Goal: Task Accomplishment & Management: Manage account settings

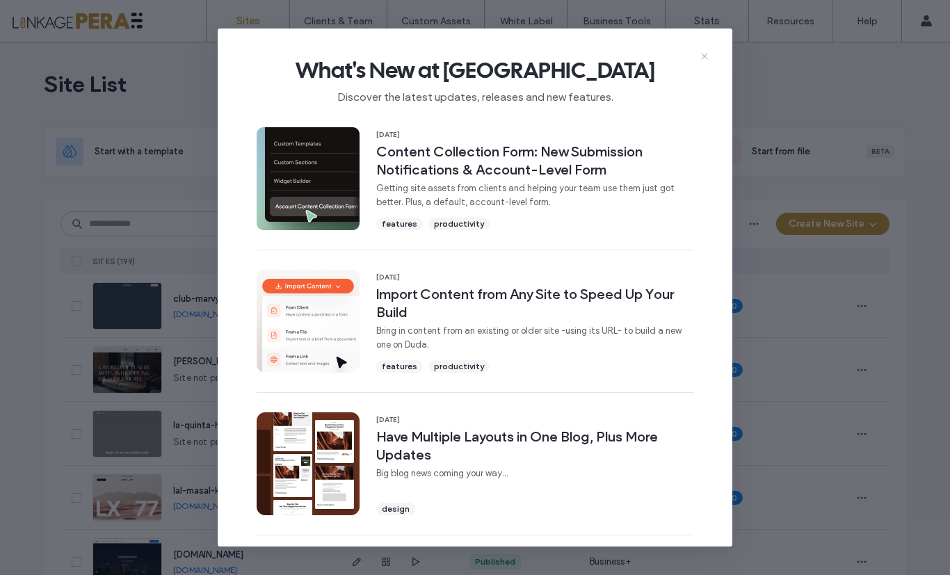
click at [701, 56] on icon at bounding box center [704, 56] width 11 height 11
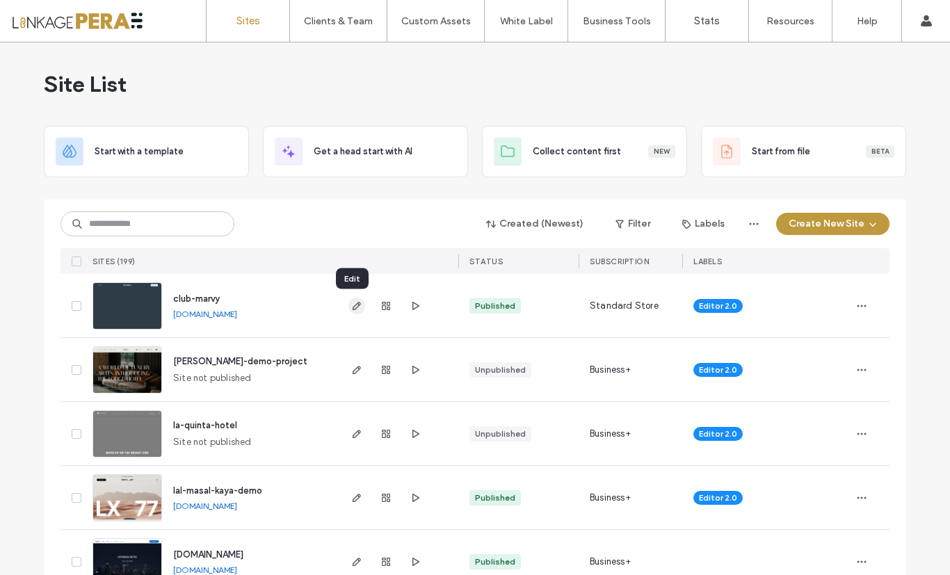
click at [351, 310] on icon "button" at bounding box center [356, 306] width 11 height 11
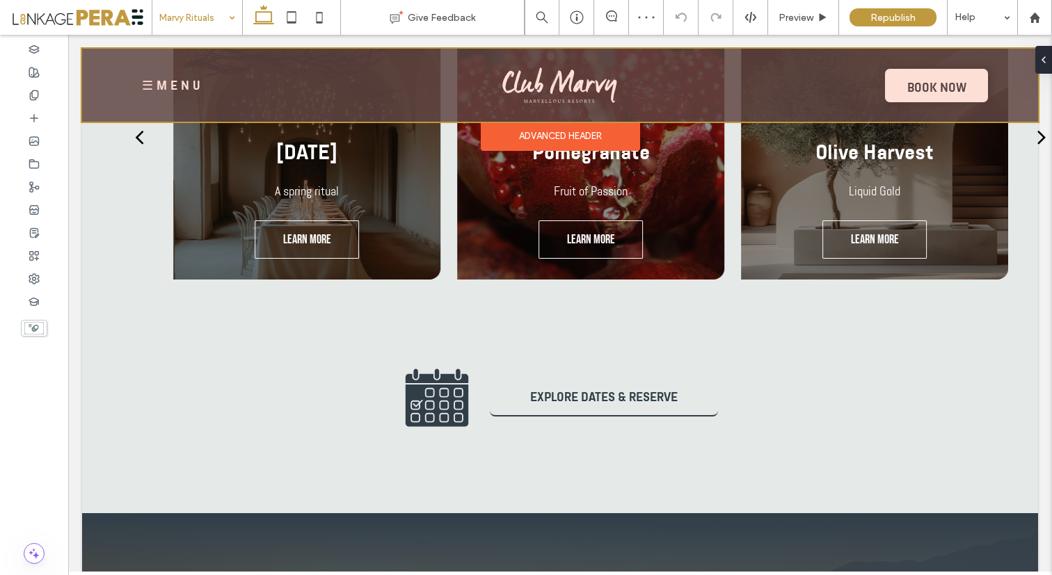
scroll to position [1712, 0]
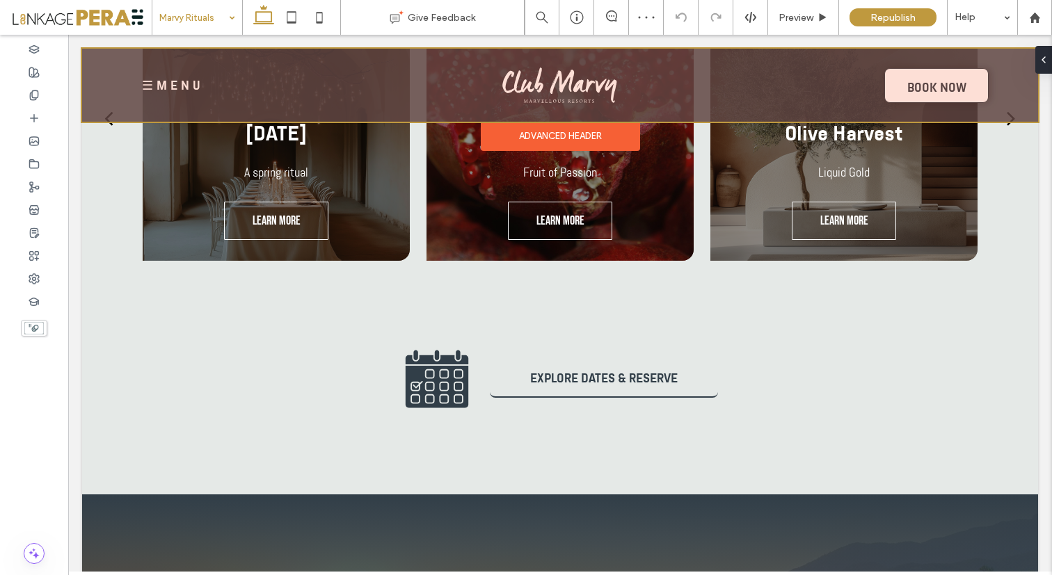
click at [173, 83] on div at bounding box center [560, 85] width 956 height 73
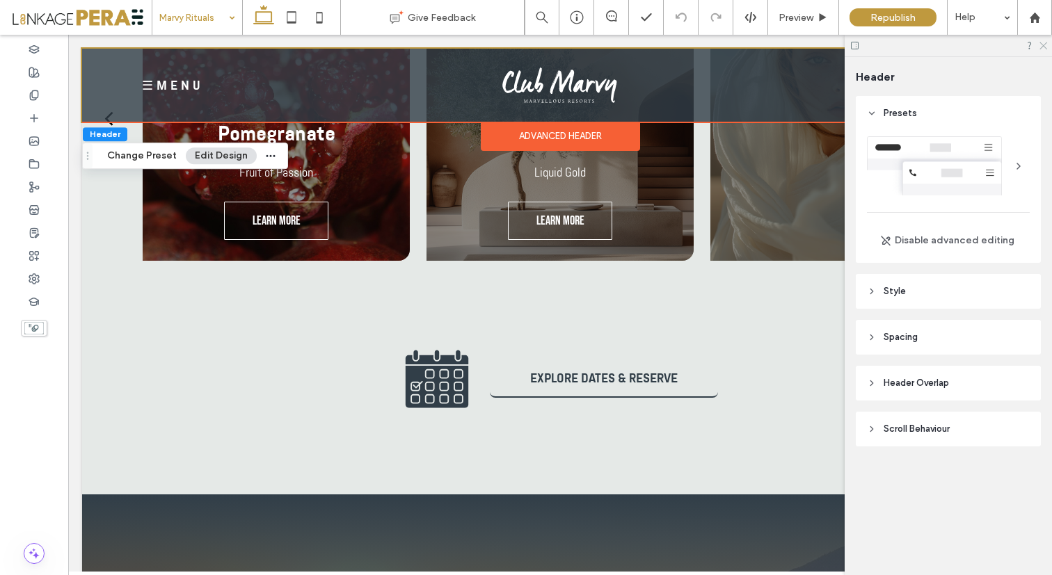
click at [1041, 43] on use at bounding box center [1043, 46] width 8 height 8
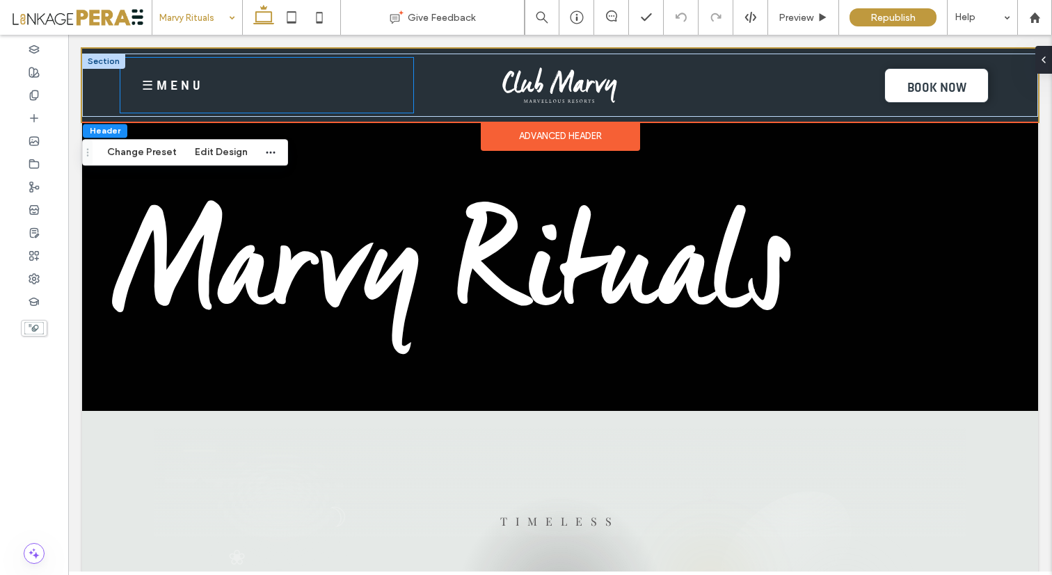
scroll to position [0, 0]
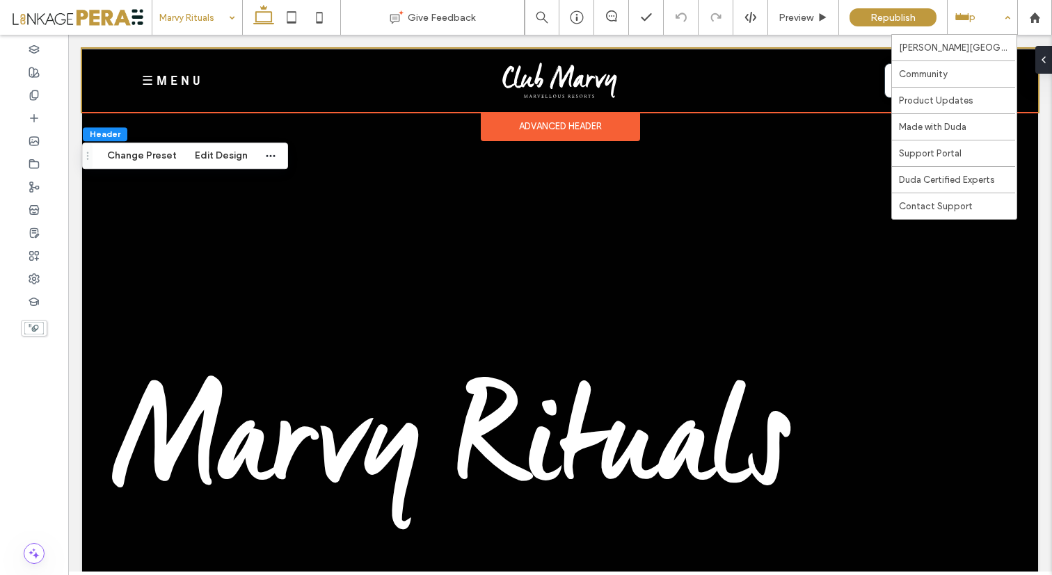
click at [998, 22] on div "Help" at bounding box center [983, 17] width 70 height 35
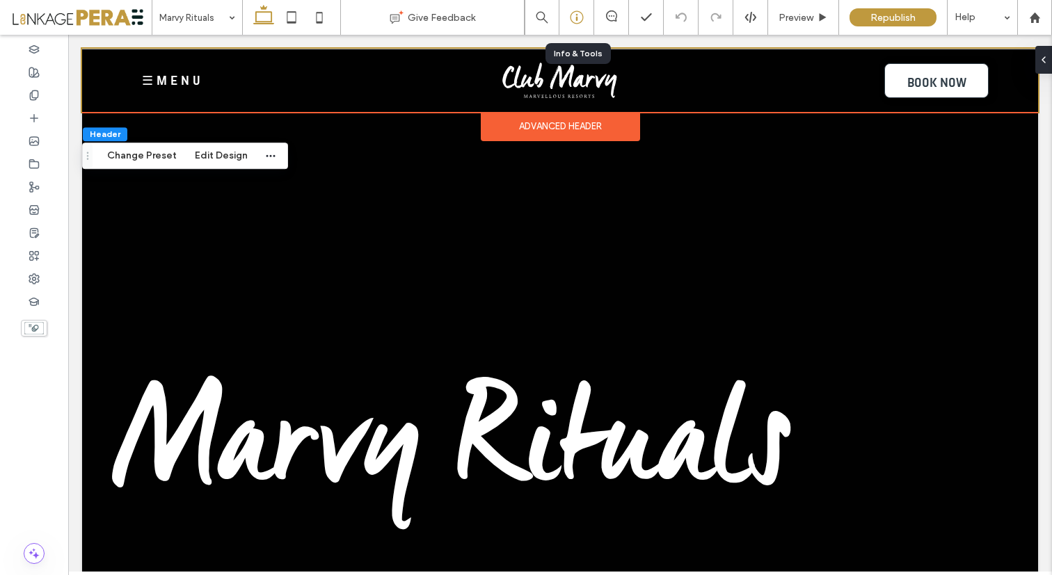
click at [584, 17] on div at bounding box center [576, 17] width 34 height 14
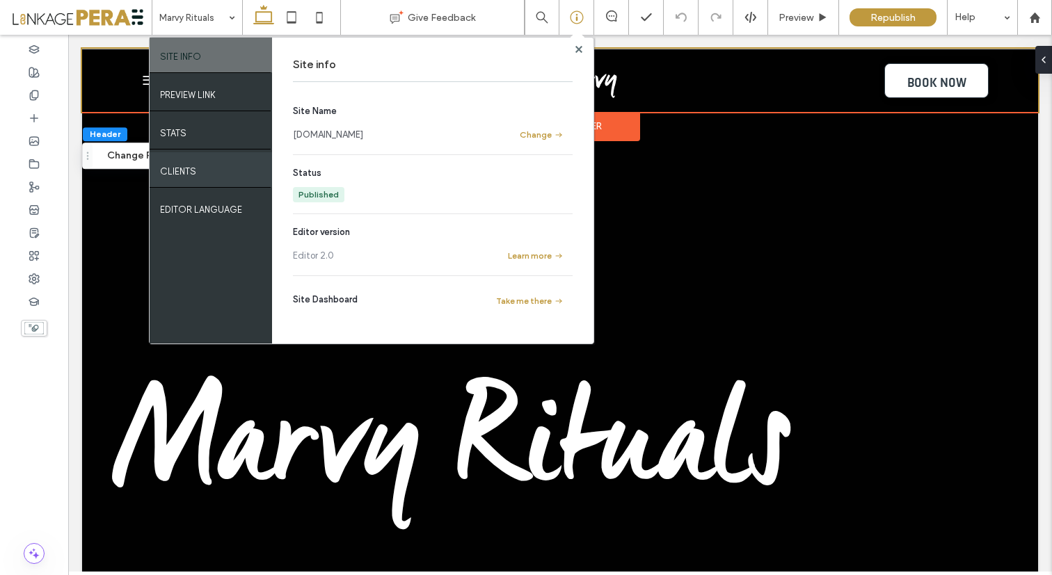
click at [196, 177] on div "Clients" at bounding box center [211, 169] width 122 height 35
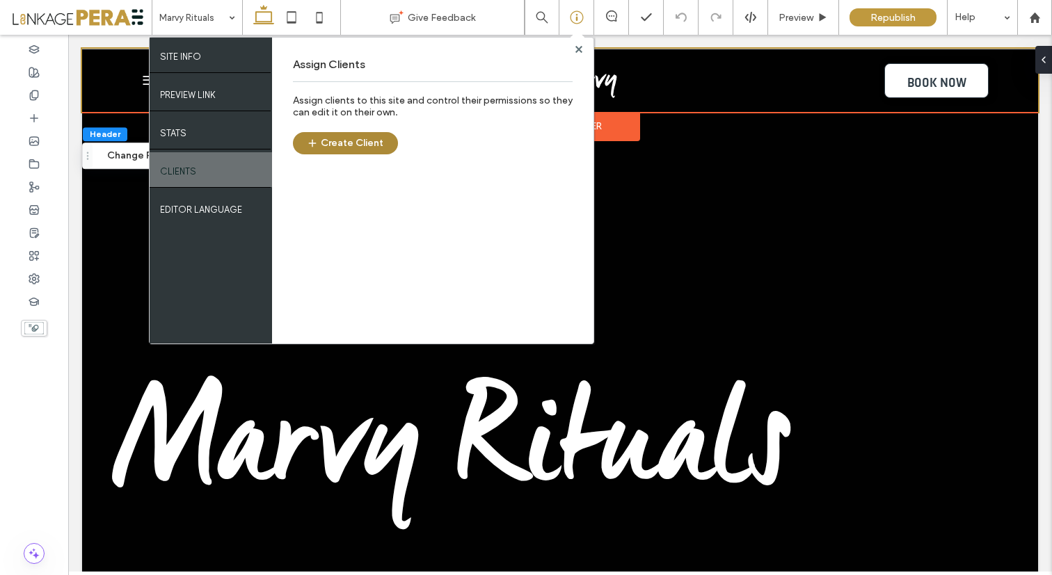
click at [347, 139] on button "Create Client" at bounding box center [345, 143] width 105 height 22
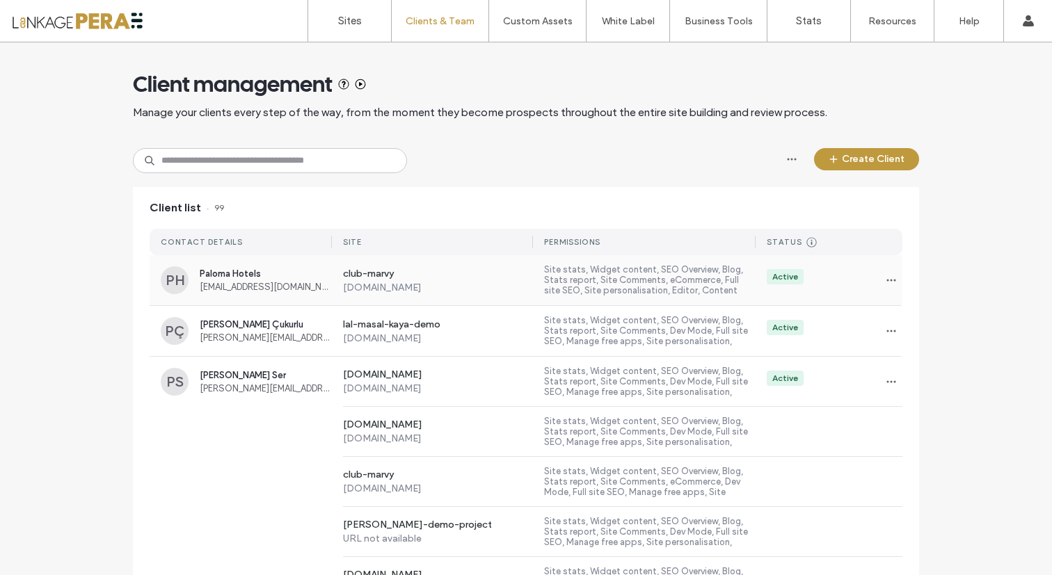
click at [255, 289] on span "[EMAIL_ADDRESS][DOMAIN_NAME]" at bounding box center [266, 287] width 132 height 10
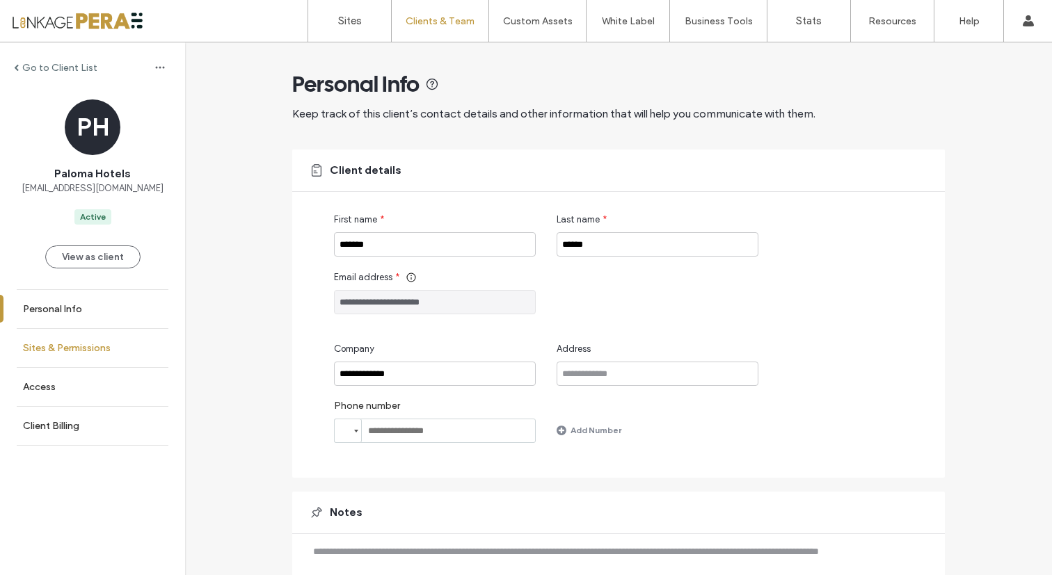
click at [79, 351] on label "Sites & Permissions" at bounding box center [67, 348] width 88 height 12
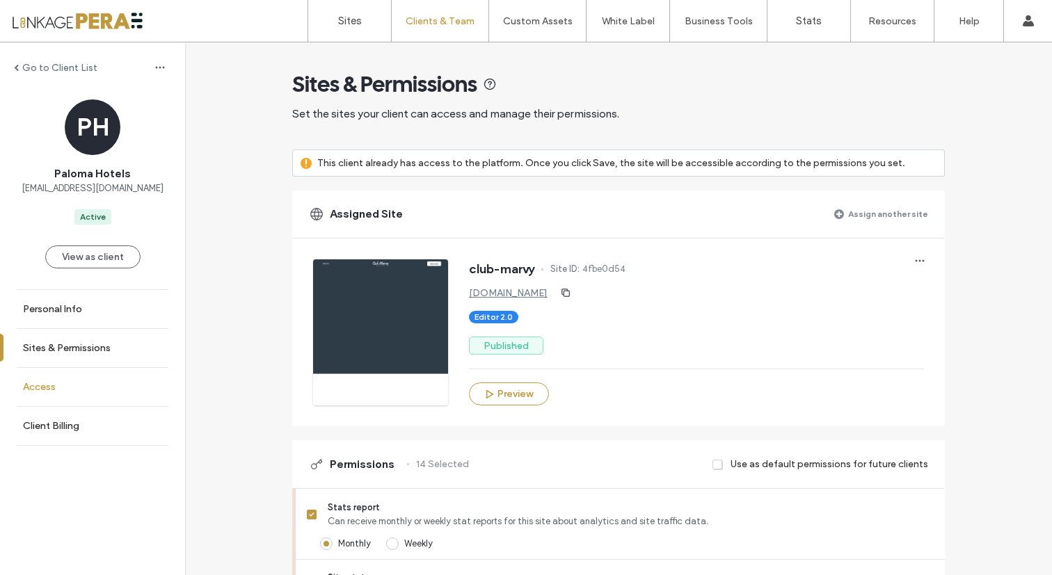
click at [54, 391] on label "Access" at bounding box center [39, 387] width 33 height 12
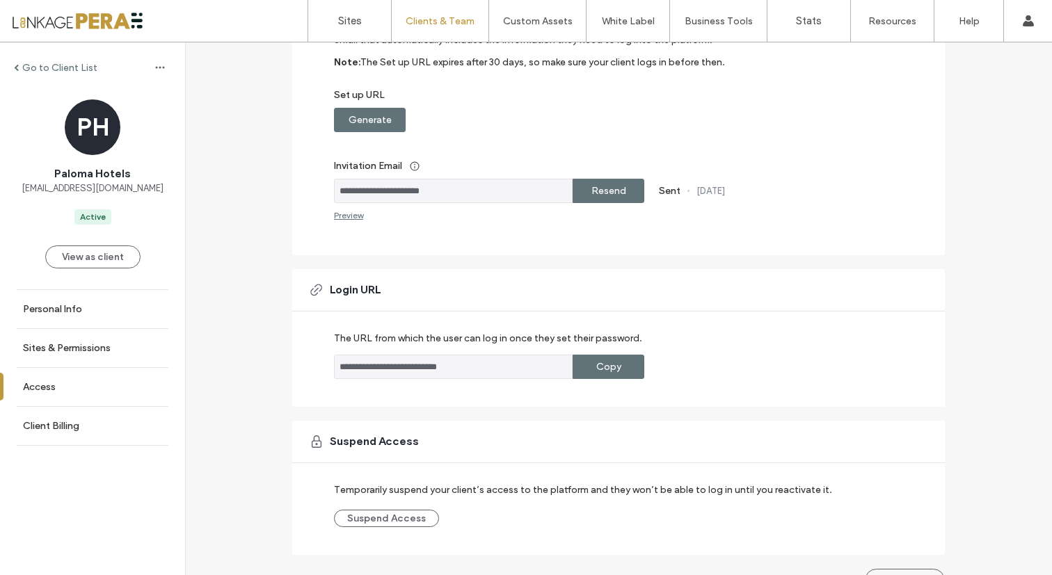
scroll to position [221, 0]
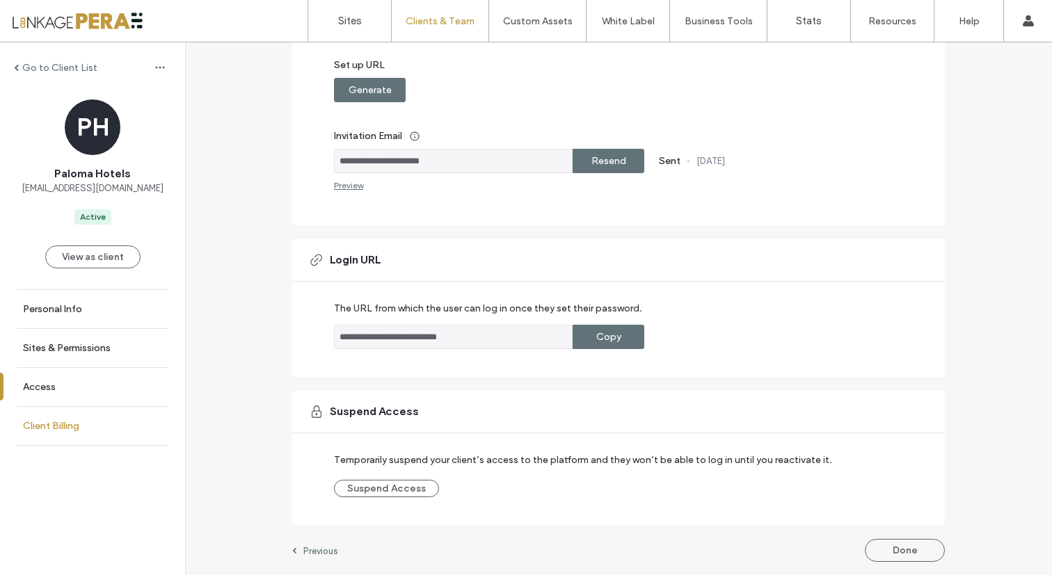
click at [51, 427] on label "Client Billing" at bounding box center [51, 426] width 56 height 12
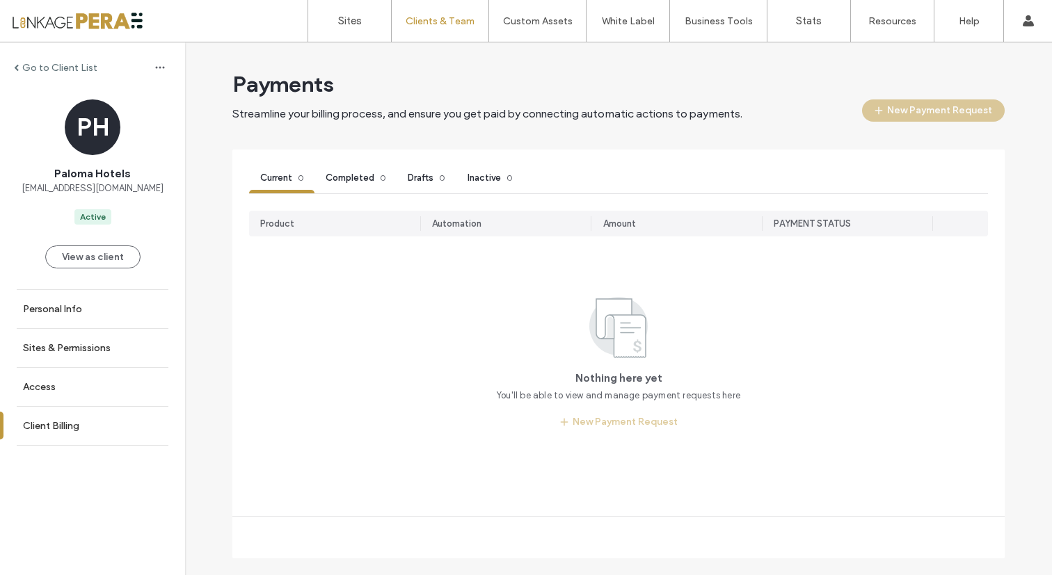
click at [653, 423] on div "Nothing here yet You'll be able to view and manage payment requests here New Pa…" at bounding box center [618, 363] width 739 height 141
click at [622, 420] on div "Nothing here yet You'll be able to view and manage payment requests here New Pa…" at bounding box center [618, 363] width 739 height 141
click at [55, 314] on label "Personal Info" at bounding box center [52, 309] width 59 height 12
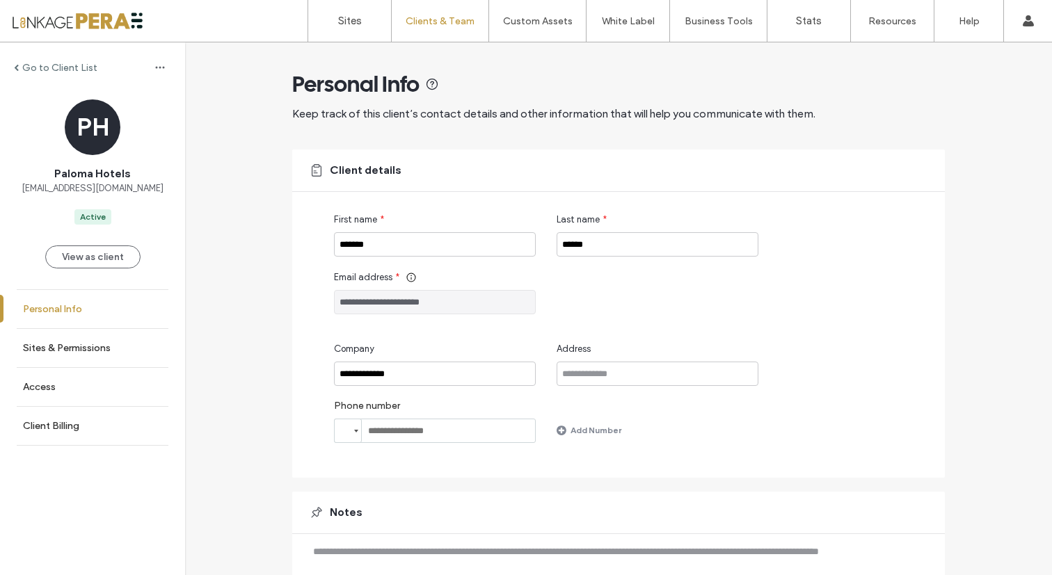
click at [88, 313] on link "Personal Info" at bounding box center [92, 309] width 185 height 38
click at [55, 311] on label "Personal Info" at bounding box center [52, 309] width 59 height 12
click at [53, 349] on label "Sites & Permissions" at bounding box center [67, 348] width 88 height 12
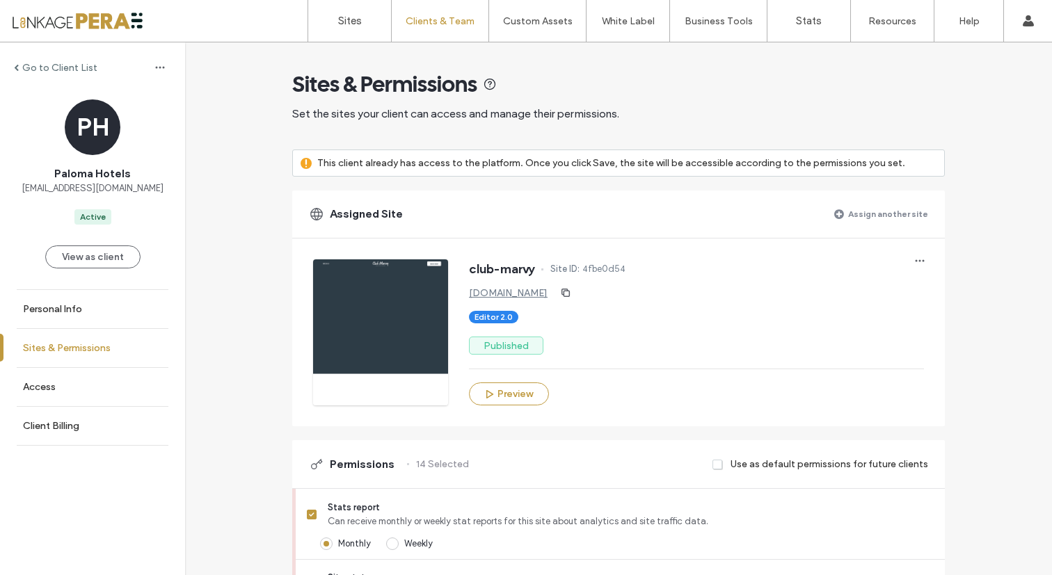
click at [83, 344] on label "Sites & Permissions" at bounding box center [67, 348] width 88 height 12
click at [32, 381] on label "Access" at bounding box center [39, 387] width 33 height 12
